Goal: Communication & Community: Answer question/provide support

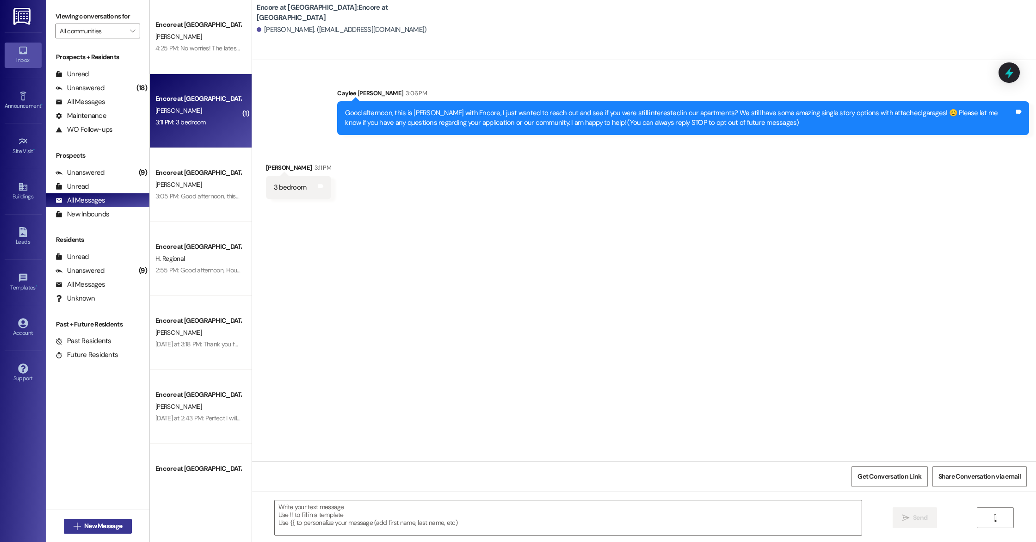
click at [89, 524] on span "New Message" at bounding box center [103, 526] width 38 height 10
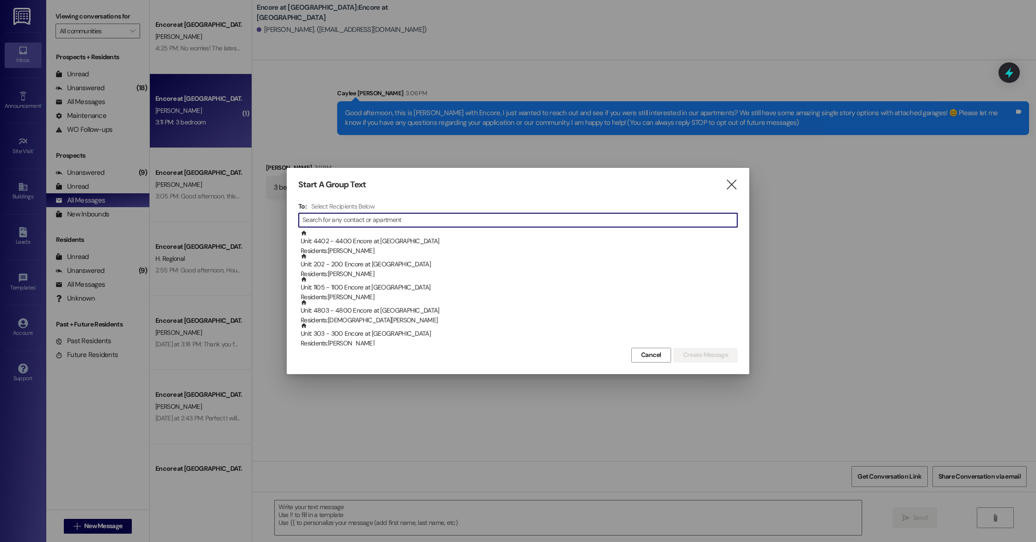
click at [453, 221] on input at bounding box center [519, 220] width 435 height 13
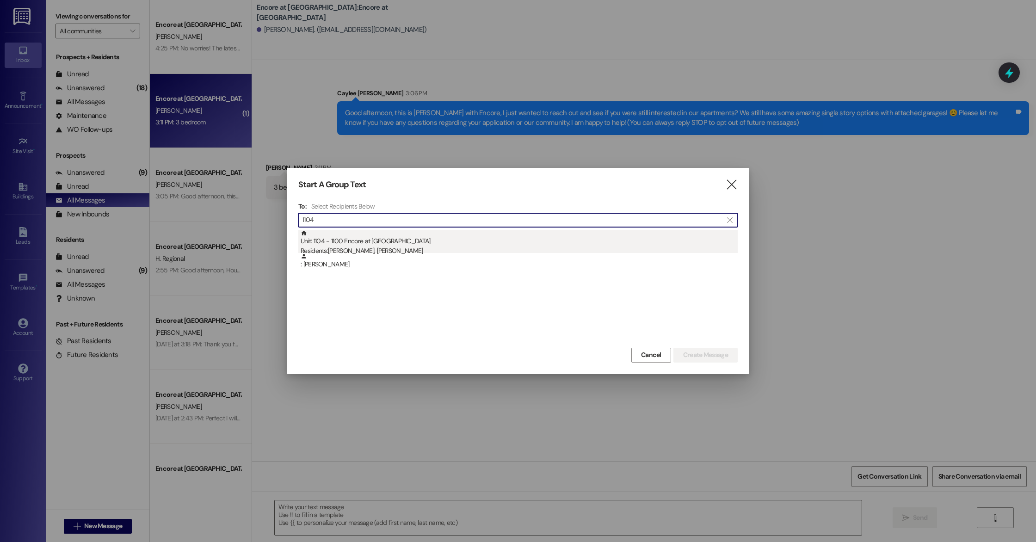
type input "1104"
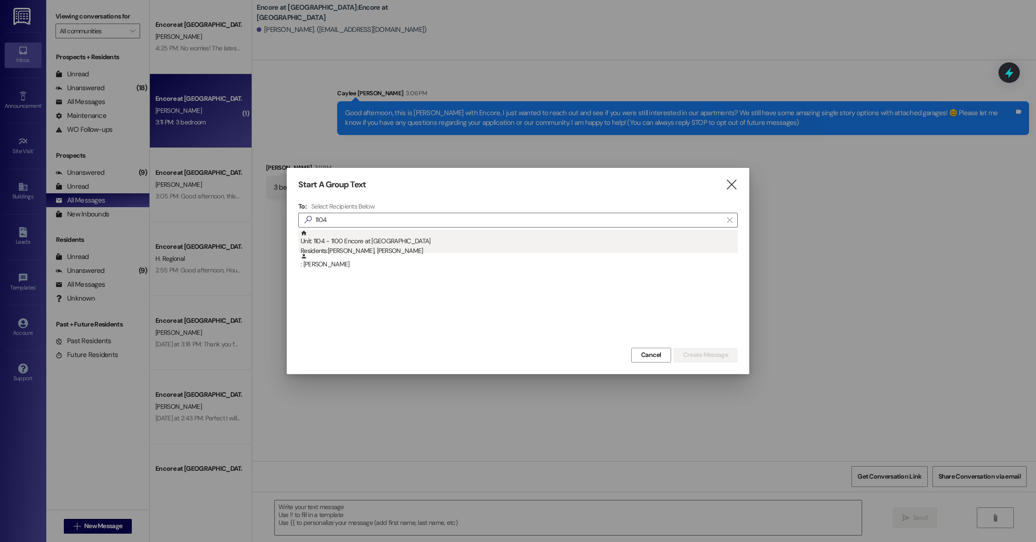
click at [377, 246] on div "Residents: [PERSON_NAME], [PERSON_NAME]" at bounding box center [519, 251] width 437 height 10
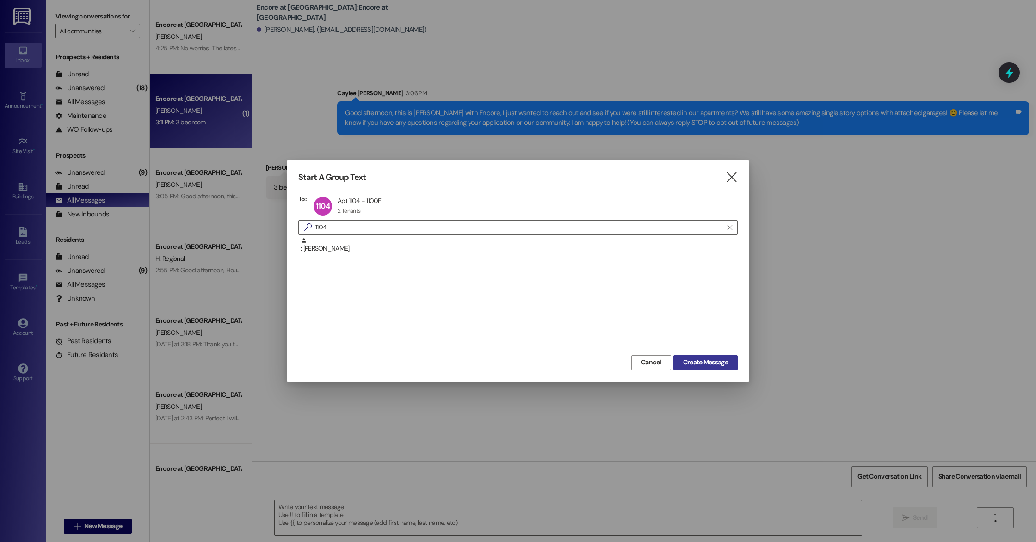
click at [713, 369] on button "Create Message" at bounding box center [705, 362] width 64 height 15
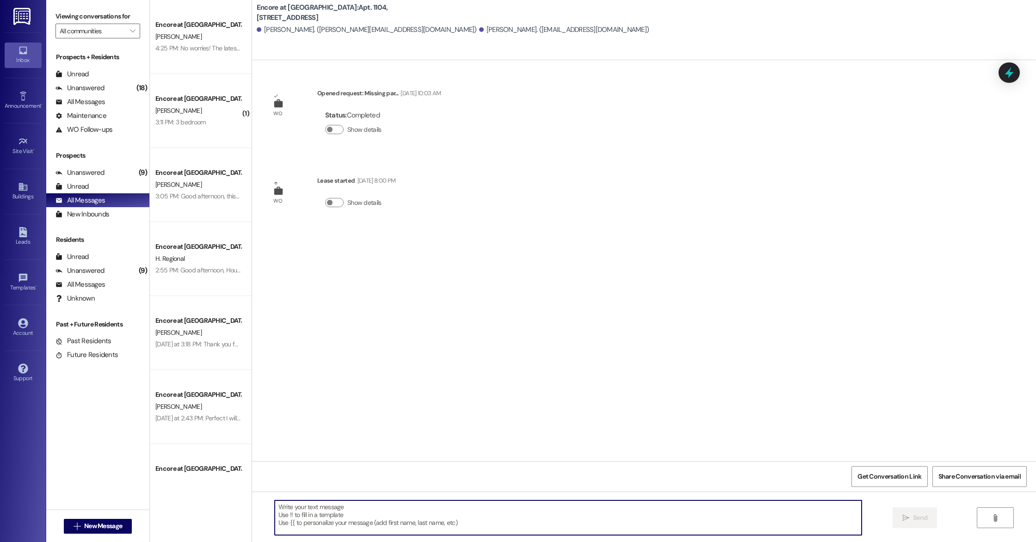
click at [415, 516] on textarea at bounding box center [568, 517] width 587 height 35
click at [297, 506] on textarea "Good aftwernoon, this is Caylee with Encore!" at bounding box center [568, 517] width 587 height 35
drag, startPoint x: 421, startPoint y: 515, endPoint x: 426, endPoint y: 514, distance: 4.7
click at [421, 515] on textarea "Good afternoon, this is [PERSON_NAME] with Encore!" at bounding box center [568, 517] width 587 height 35
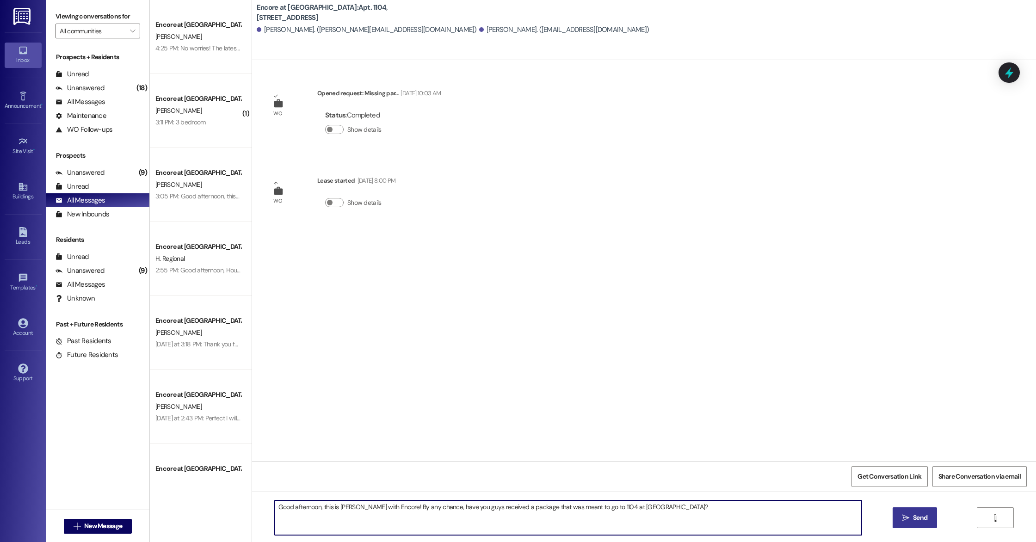
type textarea "Good afternoon, this is [PERSON_NAME] with Encore! By any chance, have you guys…"
click at [920, 523] on button " Send" at bounding box center [914, 517] width 45 height 21
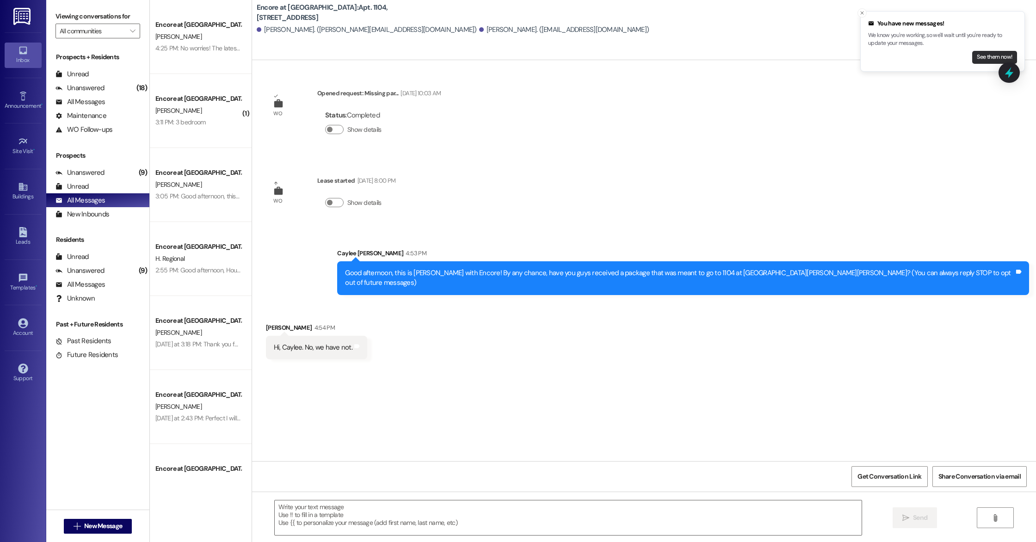
click at [990, 56] on button "See them now!" at bounding box center [994, 57] width 45 height 13
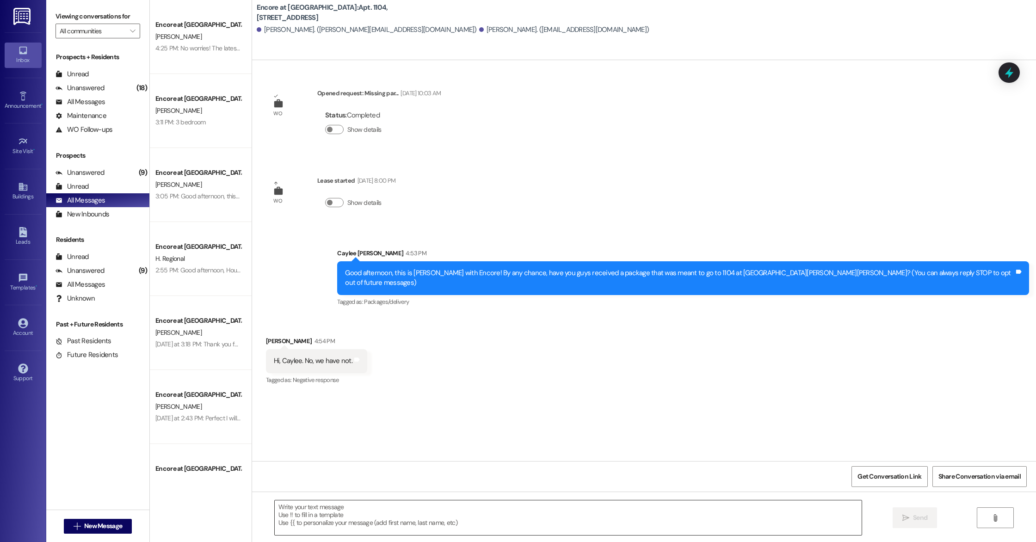
click at [461, 514] on textarea at bounding box center [568, 517] width 587 height 35
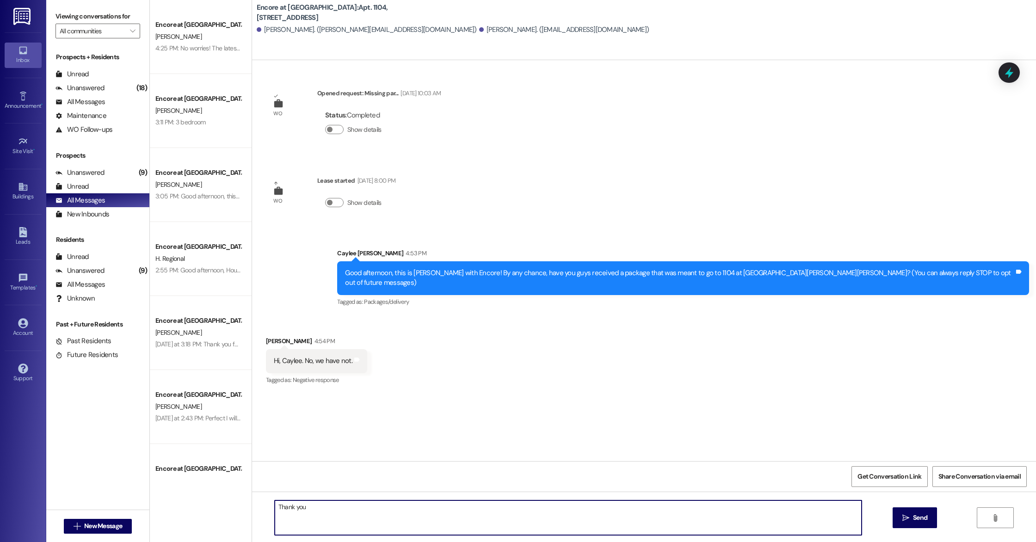
type textarea "Thank you!"
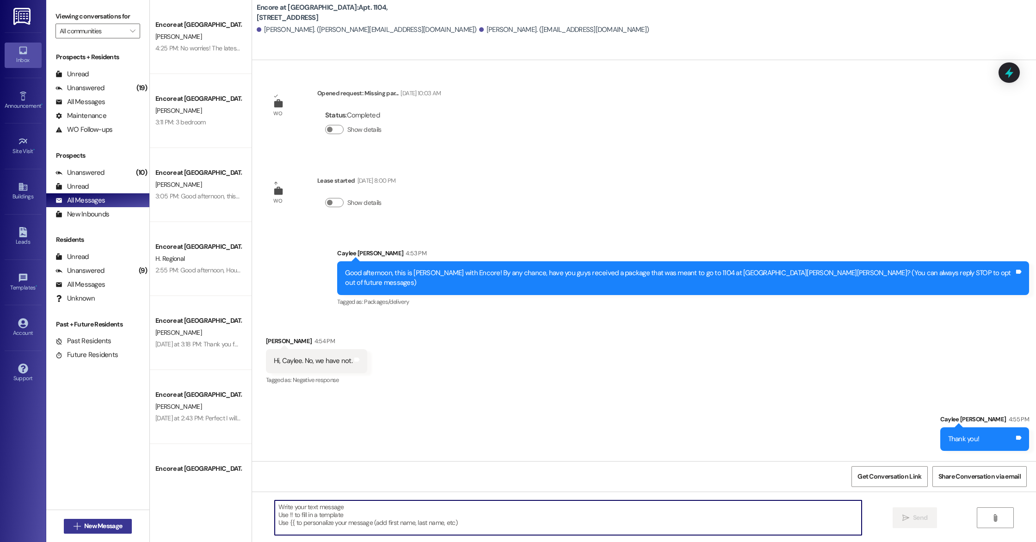
click at [92, 523] on span "New Message" at bounding box center [103, 526] width 38 height 10
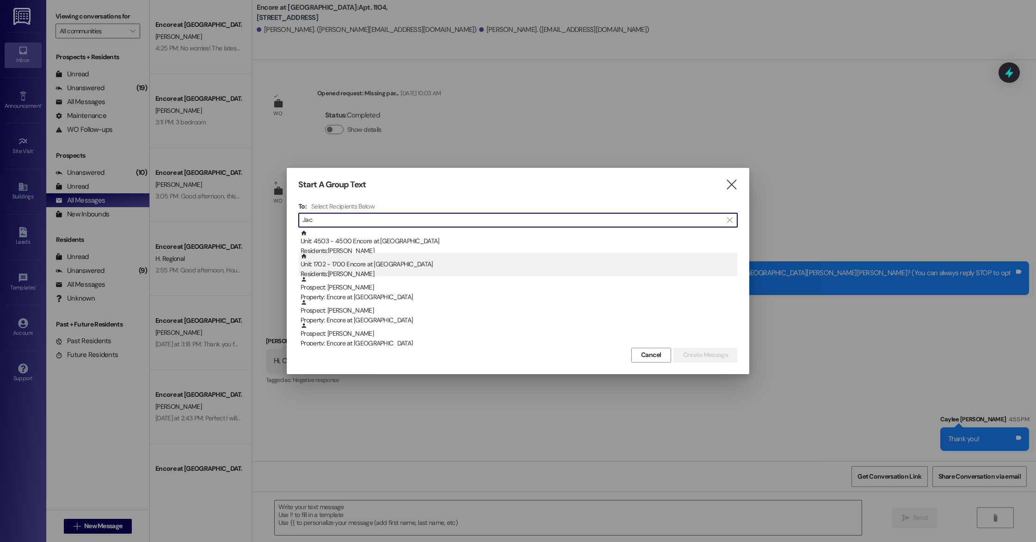
type input "Jac"
click at [445, 265] on div "Unit: 1702 - 1700 Encore at [GEOGRAPHIC_DATA] Residents: [PERSON_NAME]" at bounding box center [519, 266] width 437 height 26
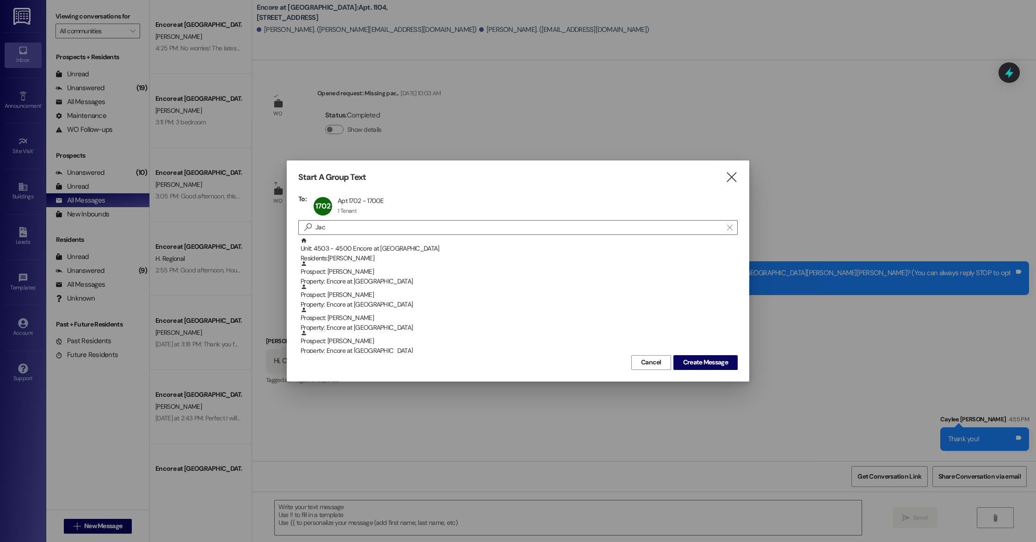
click at [707, 365] on span "Create Message" at bounding box center [705, 362] width 45 height 10
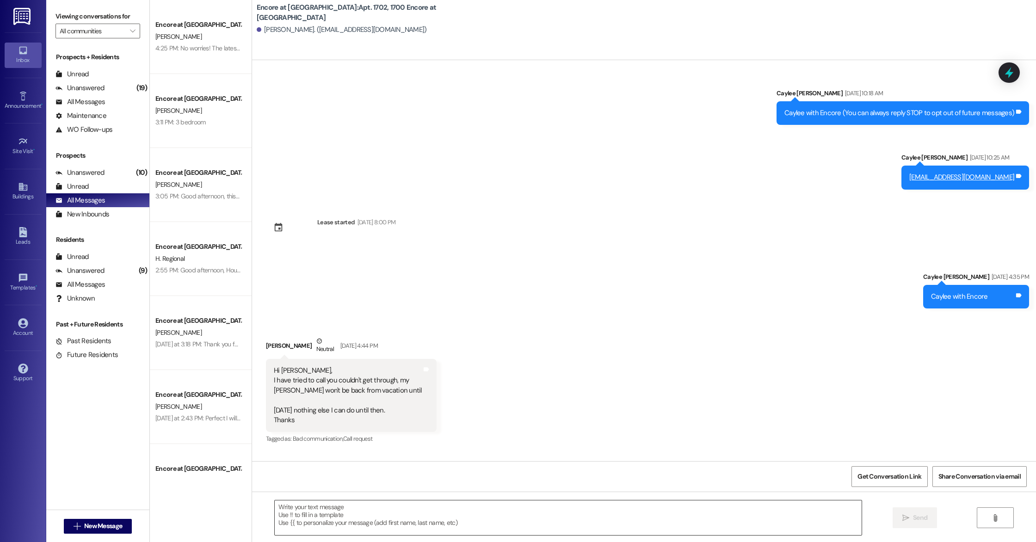
click at [461, 522] on textarea at bounding box center [568, 517] width 587 height 35
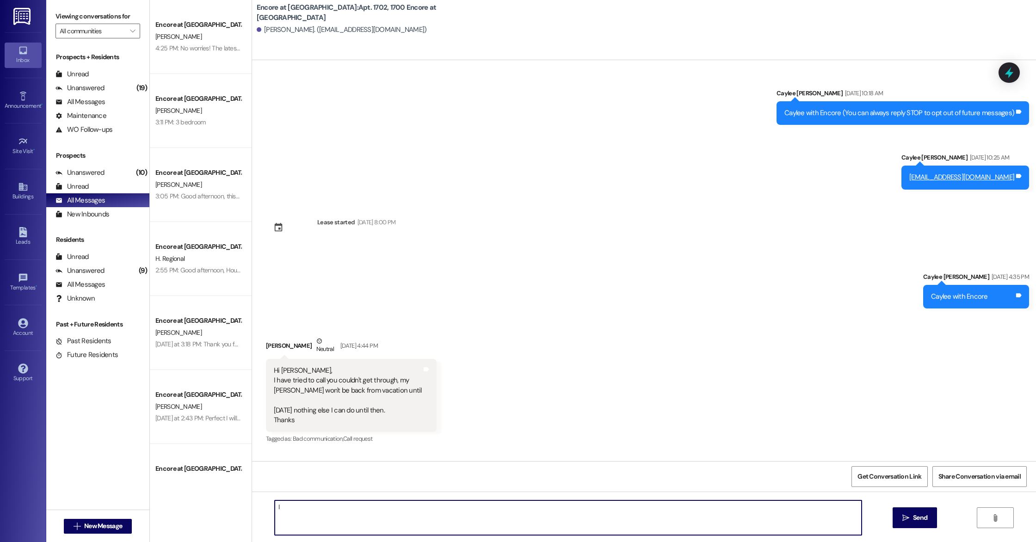
type textarea "I"
click at [677, 507] on textarea "Good afternoon, this is [PERSON_NAME]! I tried to call and your mailbox is full…" at bounding box center [568, 517] width 587 height 35
click at [767, 510] on textarea "Good afternoon, this is [PERSON_NAME]! I tried to call and your mailbox is full…" at bounding box center [568, 517] width 587 height 35
type textarea "Good afternoon, this is [PERSON_NAME]! I tried to call and your mailbox is full…"
